Goal: Navigation & Orientation: Find specific page/section

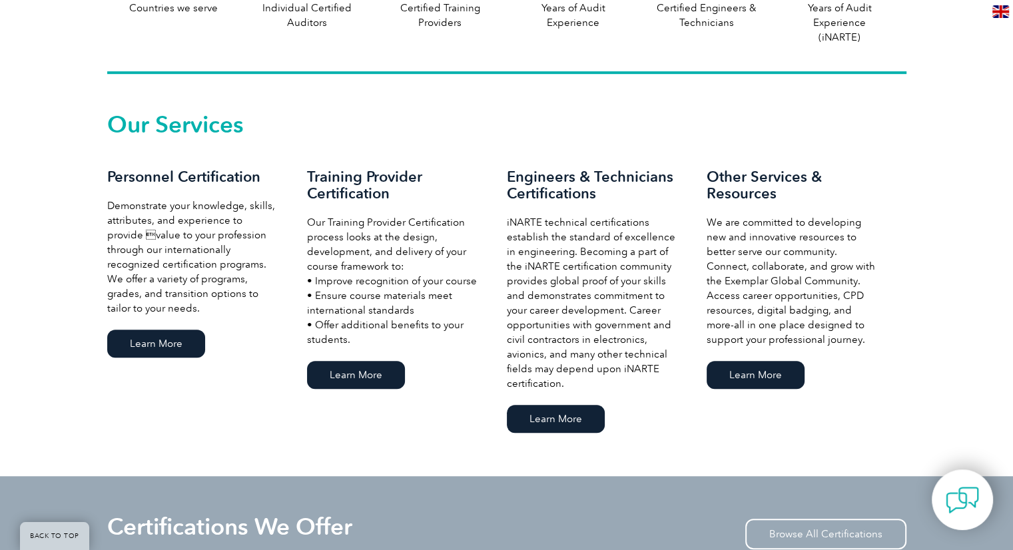
scroll to position [879, 0]
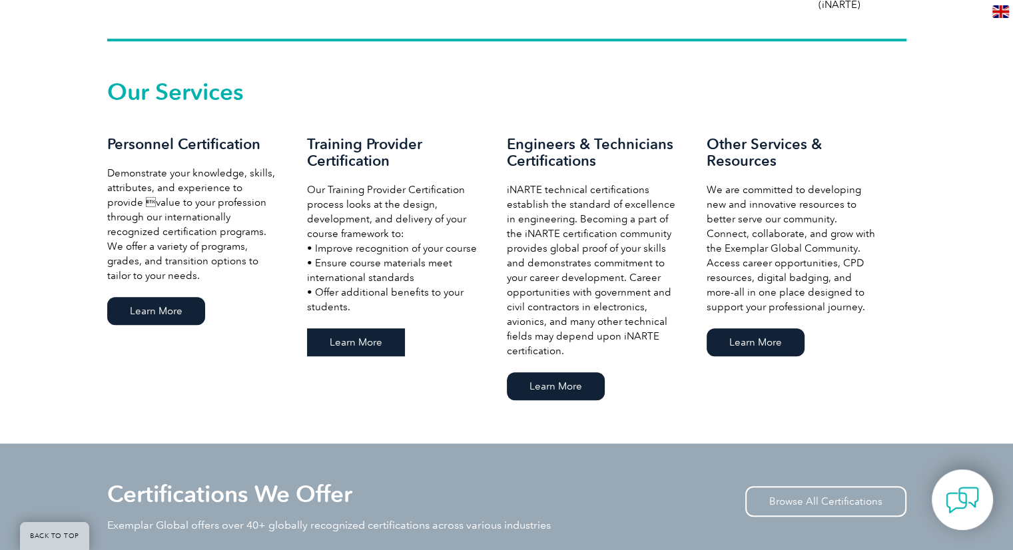
click at [349, 342] on link "Learn More" at bounding box center [356, 342] width 98 height 28
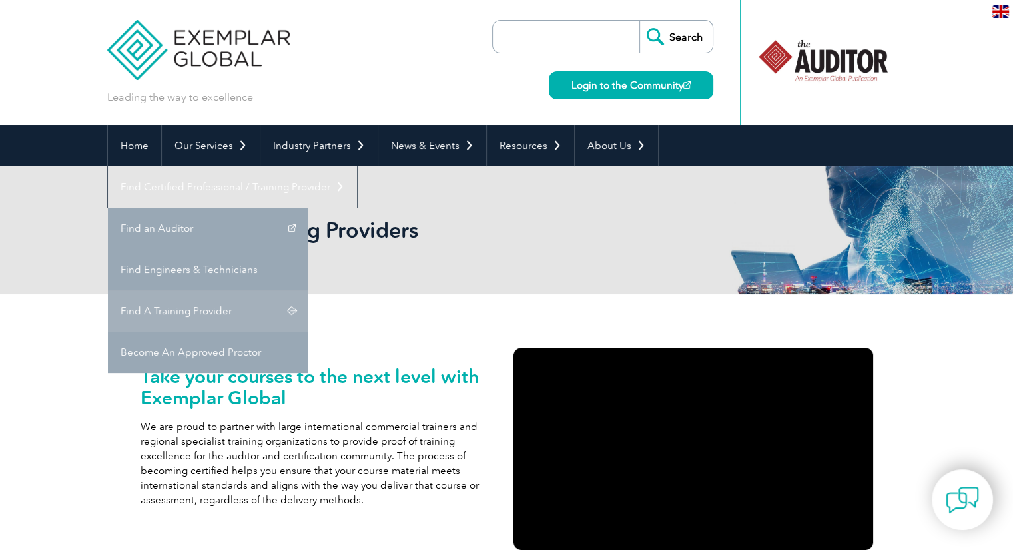
click at [308, 290] on link "Find A Training Provider" at bounding box center [208, 310] width 200 height 41
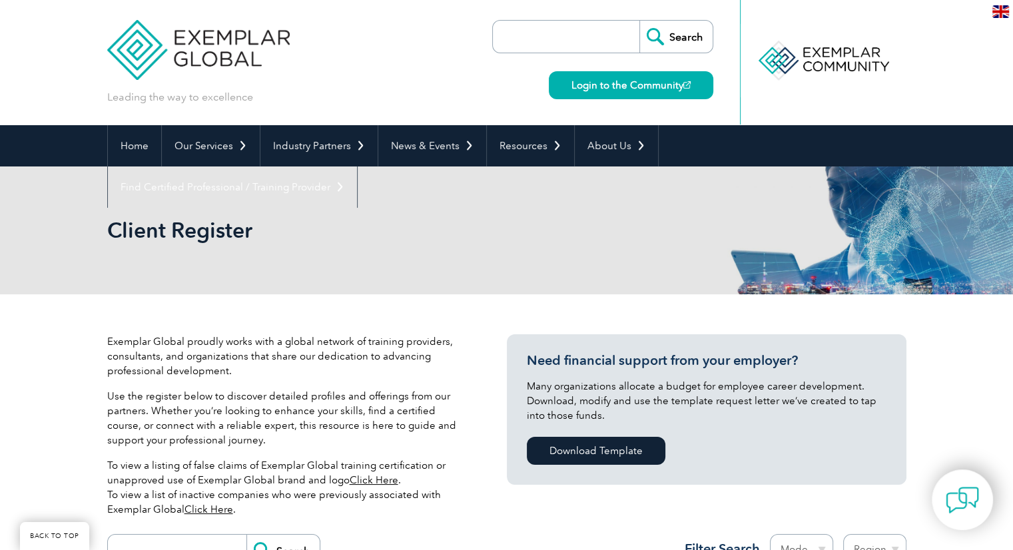
drag, startPoint x: 1015, startPoint y: 24, endPoint x: 576, endPoint y: 304, distance: 520.9
click at [605, 85] on link "Login to the Community" at bounding box center [631, 85] width 165 height 28
